Goal: Task Accomplishment & Management: Complete application form

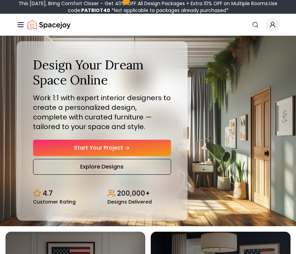
click at [148, 148] on link "Start Your Project" at bounding box center [102, 148] width 138 height 17
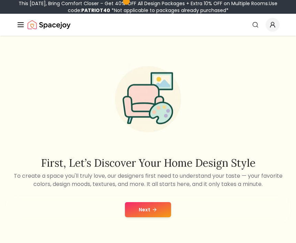
click at [169, 207] on button "Next" at bounding box center [148, 209] width 46 height 15
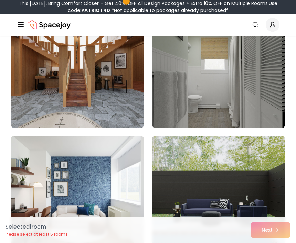
scroll to position [464, 0]
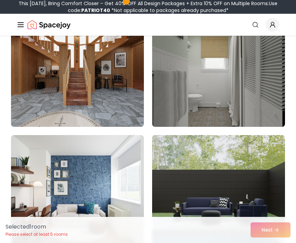
click at [241, 90] on img at bounding box center [218, 72] width 133 height 110
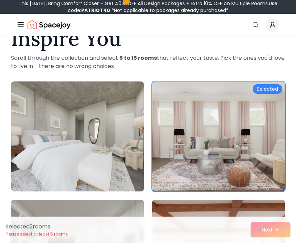
scroll to position [44, 0]
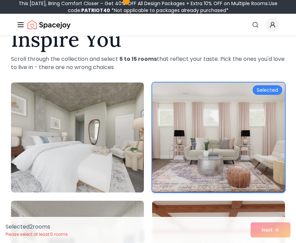
click at [84, 152] on img at bounding box center [77, 138] width 133 height 110
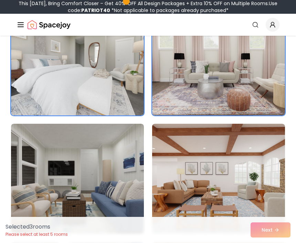
scroll to position [120, 0]
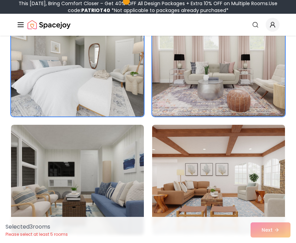
click at [244, 76] on img at bounding box center [218, 62] width 133 height 110
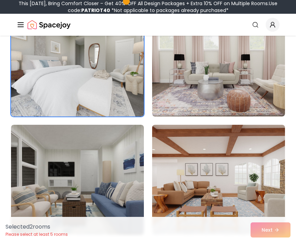
click at [84, 208] on img at bounding box center [77, 180] width 133 height 110
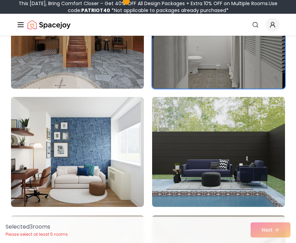
scroll to position [511, 0]
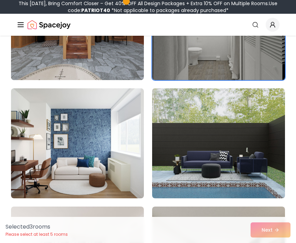
click at [84, 164] on img at bounding box center [77, 143] width 133 height 110
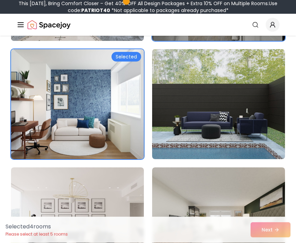
scroll to position [551, 0]
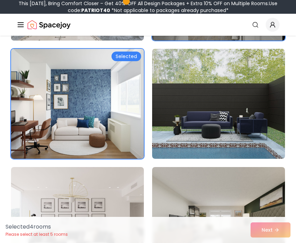
click at [253, 130] on img at bounding box center [218, 104] width 133 height 110
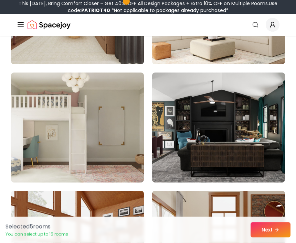
scroll to position [1002, 0]
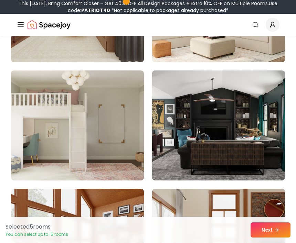
click at [98, 138] on img at bounding box center [77, 125] width 133 height 110
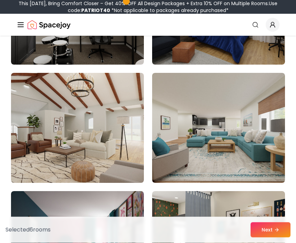
scroll to position [2064, 0]
click at [109, 149] on img at bounding box center [77, 128] width 133 height 110
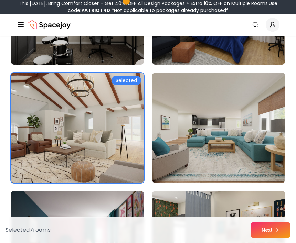
click at [273, 238] on button "Next" at bounding box center [270, 229] width 40 height 15
